Goal: Use online tool/utility: Use online tool/utility

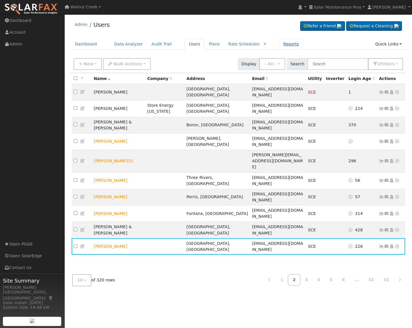
click at [284, 44] on link "Reports" at bounding box center [291, 44] width 24 height 11
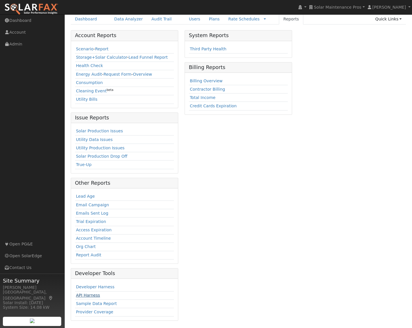
scroll to position [25, 0]
click at [91, 296] on link "API Harness" at bounding box center [88, 295] width 24 height 5
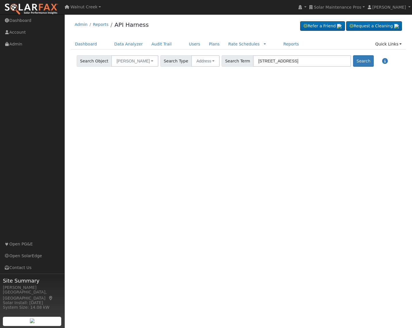
click at [222, 65] on span "Search Term" at bounding box center [238, 61] width 32 height 12
paste input "/home/ubuntu/temp/"
click at [229, 60] on span "Search Term" at bounding box center [238, 61] width 32 height 12
paste input "420 West 5050 South, Ogden, UT 84405"
type input "420 West 5050 South, Ogden, UT 84405"
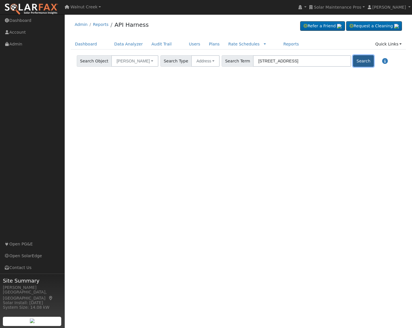
click at [353, 63] on button "Search" at bounding box center [363, 61] width 20 height 12
